Goal: Transaction & Acquisition: Purchase product/service

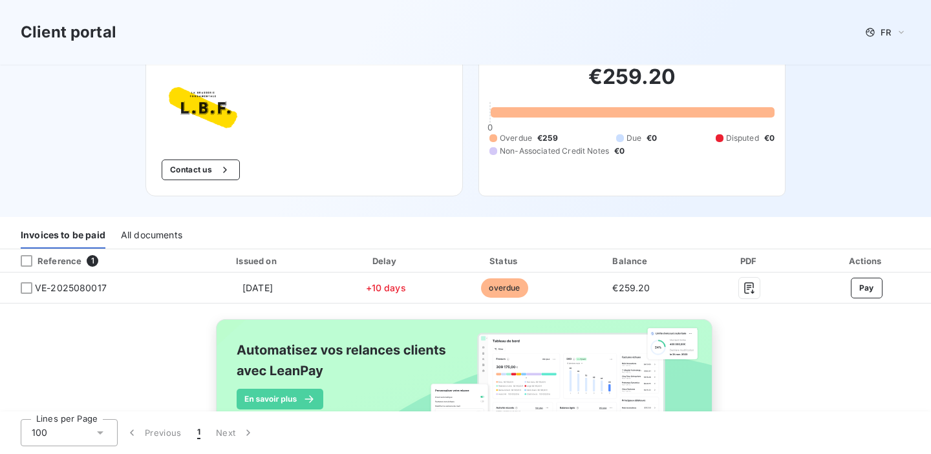
scroll to position [58, 0]
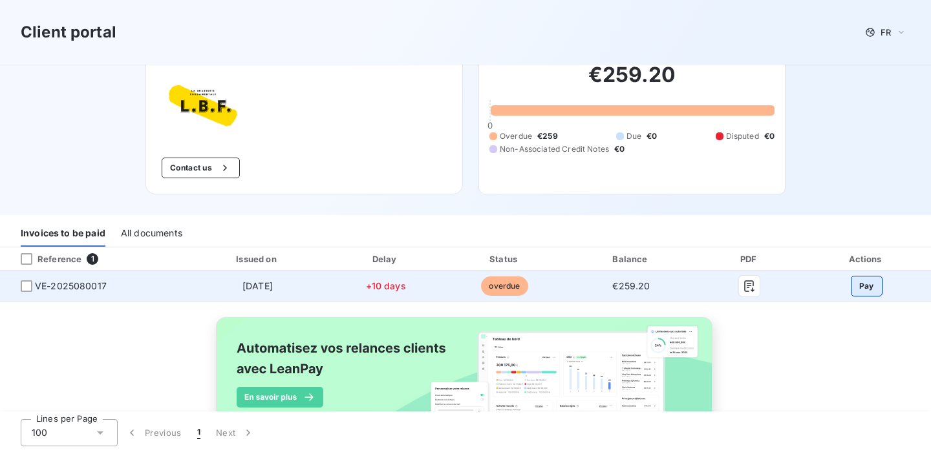
click at [873, 287] on button "Pay" at bounding box center [867, 286] width 32 height 21
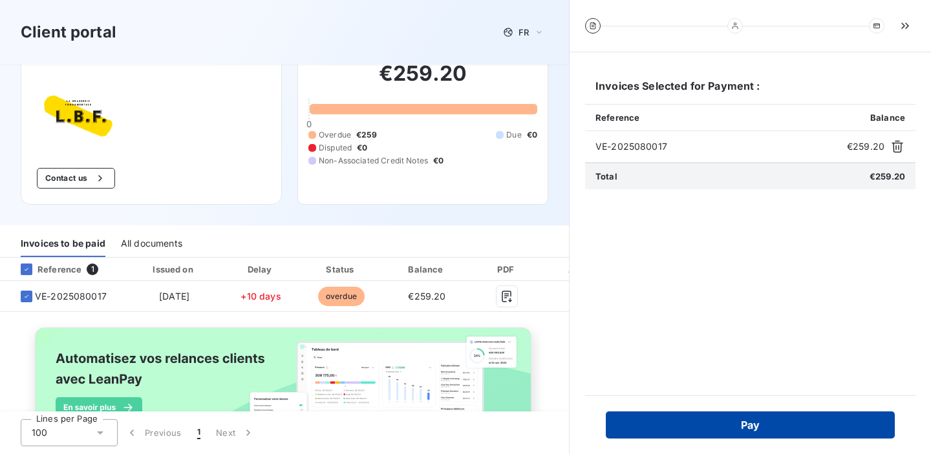
click at [798, 425] on button "Pay" at bounding box center [750, 425] width 289 height 27
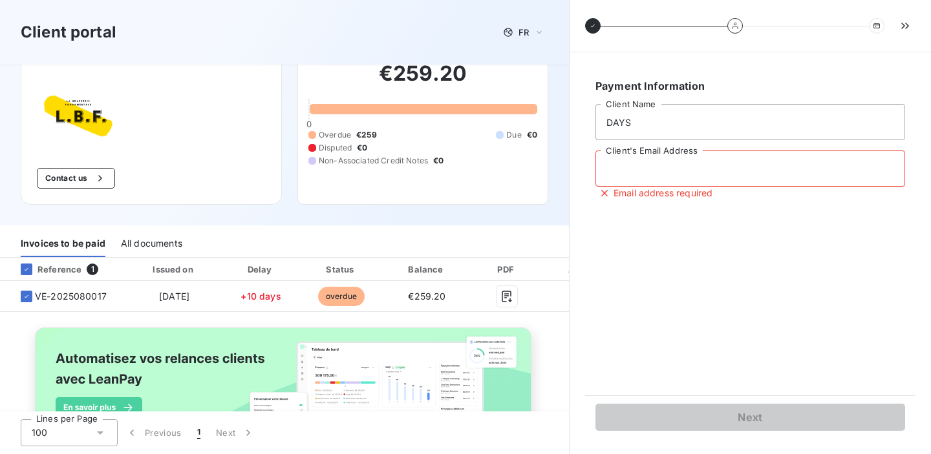
click at [693, 173] on input "Client's Email Address" at bounding box center [750, 169] width 310 height 36
type input "[EMAIL_ADDRESS][DOMAIN_NAME]"
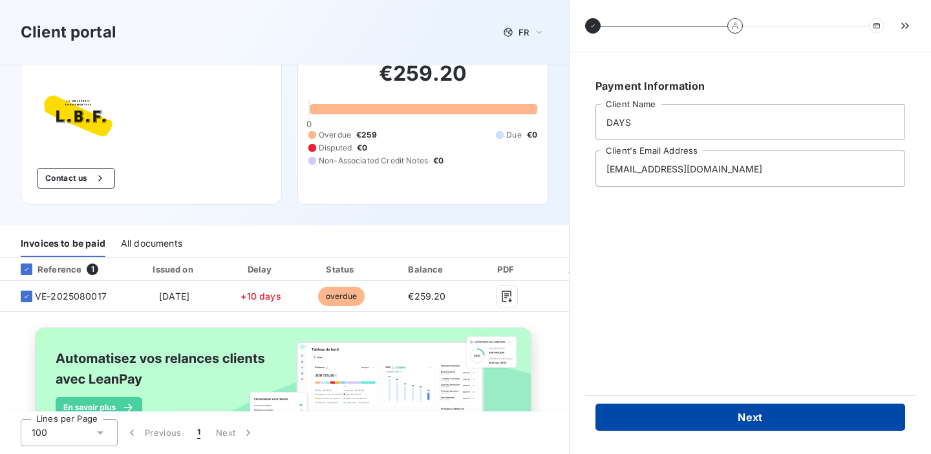
click at [675, 429] on button "Next" at bounding box center [750, 417] width 310 height 27
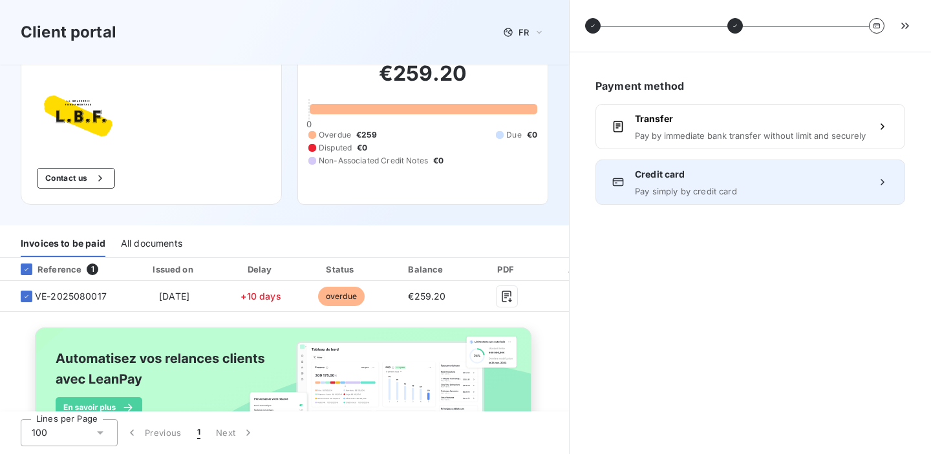
click at [659, 184] on div "Credit card Pay simply by credit card" at bounding box center [750, 182] width 231 height 28
